Goal: Task Accomplishment & Management: Find specific page/section

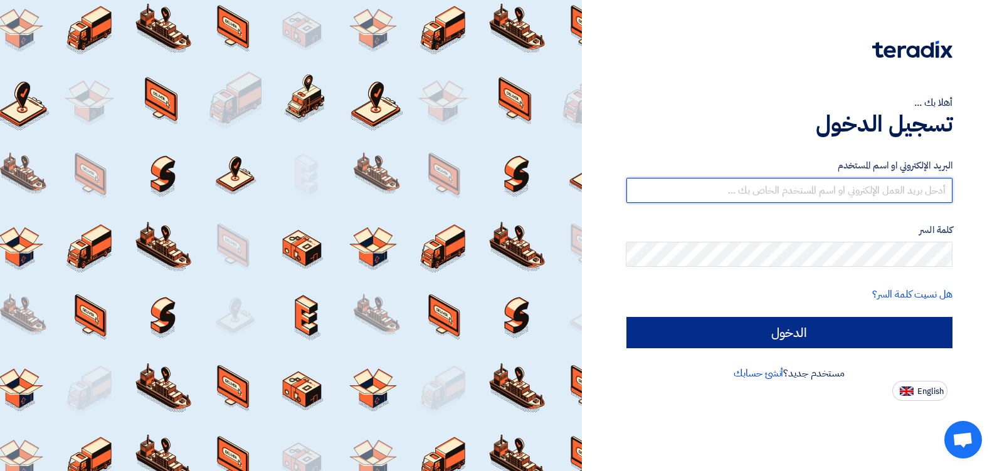
type input "[EMAIL_ADDRESS][DOMAIN_NAME]"
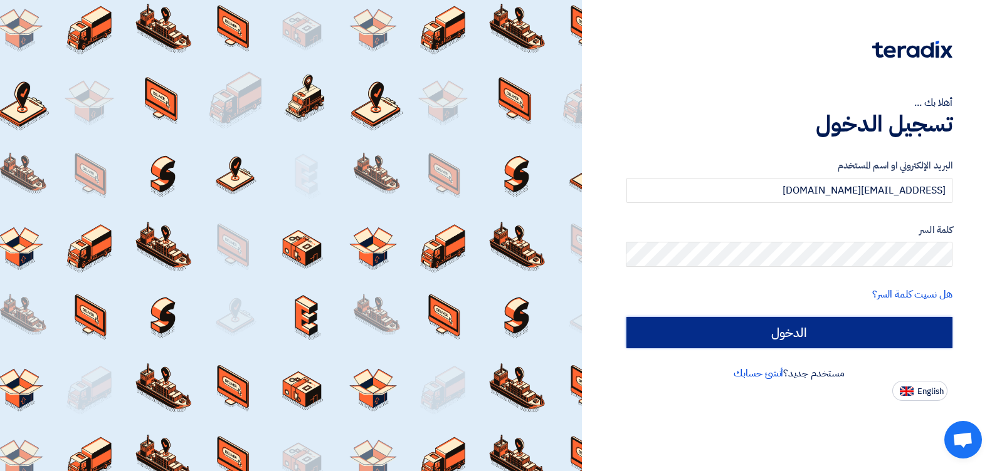
click at [733, 330] on input "الدخول" at bounding box center [789, 332] width 327 height 31
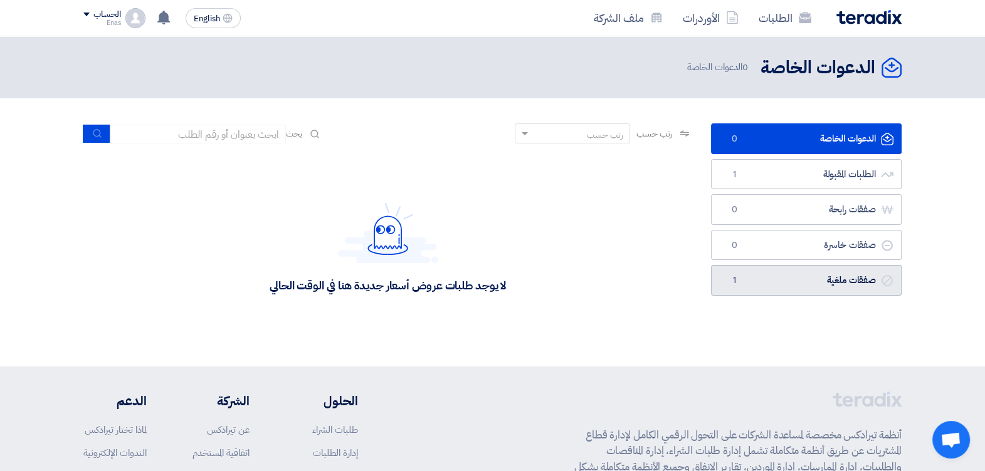
click at [851, 271] on link "صفقات ملغية صفقات ملغية 1" at bounding box center [806, 280] width 191 height 31
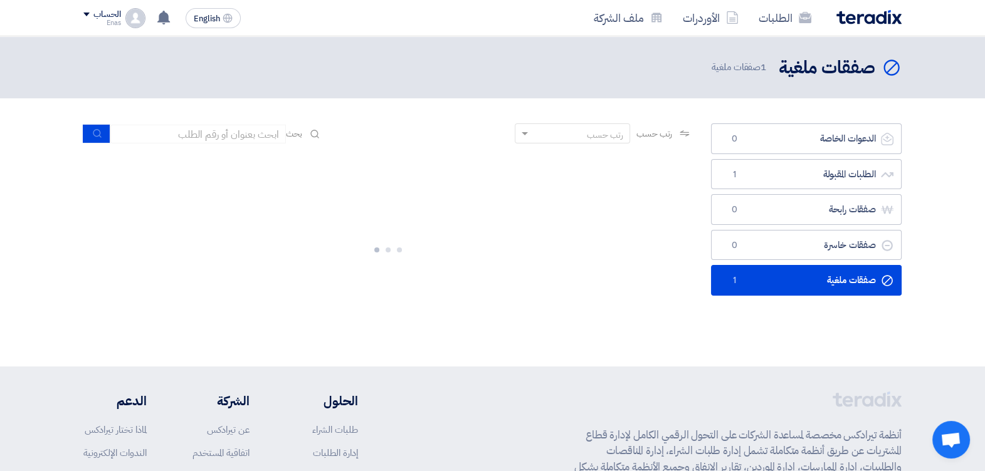
click at [851, 271] on link "صفقات ملغية صفقات ملغية 1" at bounding box center [806, 280] width 191 height 31
